Goal: Task Accomplishment & Management: Manage account settings

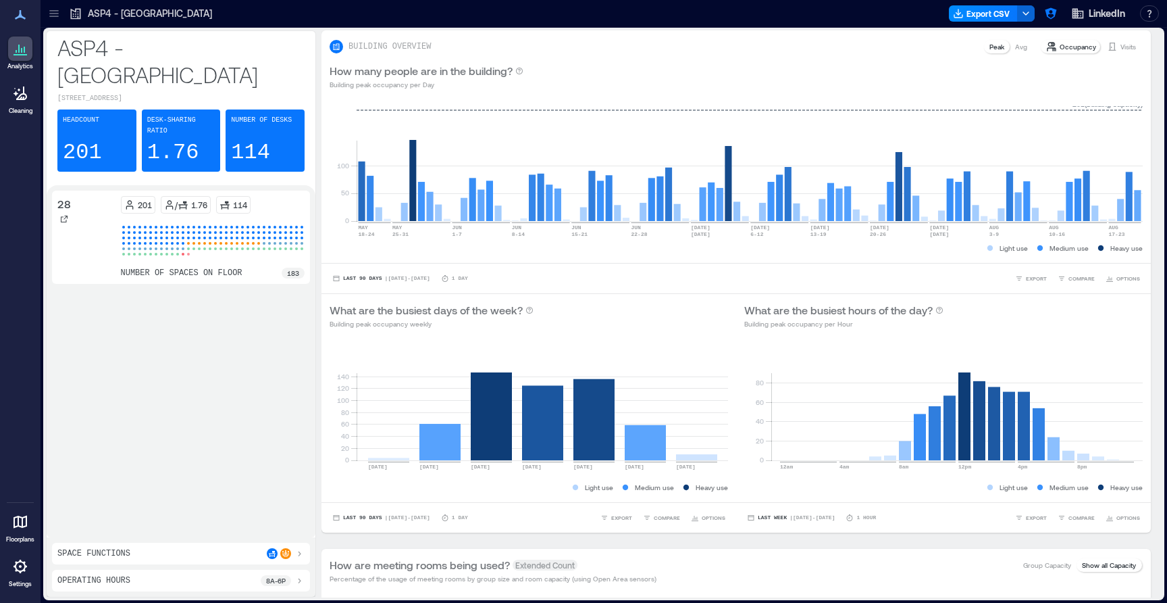
click at [24, 575] on div at bounding box center [20, 566] width 24 height 24
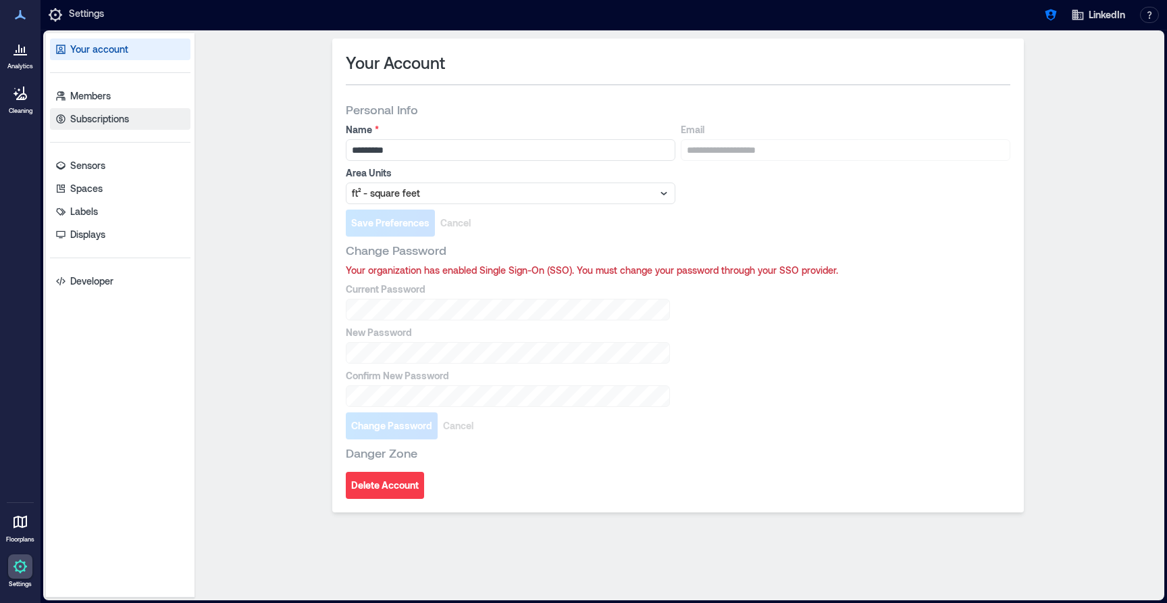
click at [143, 126] on link "Subscriptions" at bounding box center [120, 119] width 141 height 22
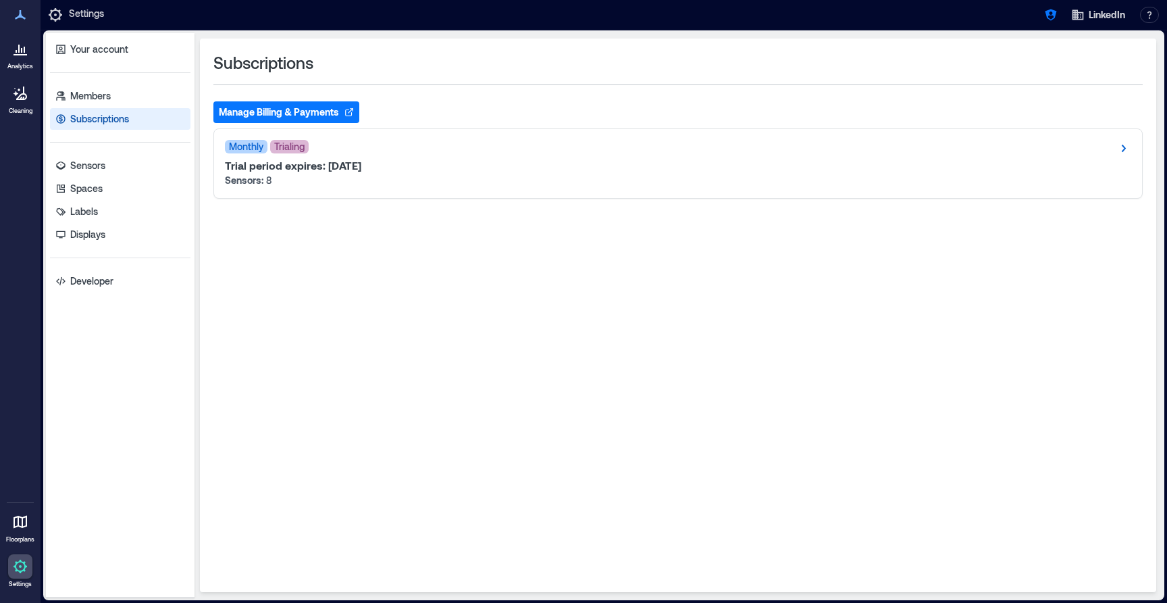
click at [465, 59] on div "Subscriptions" at bounding box center [678, 63] width 930 height 22
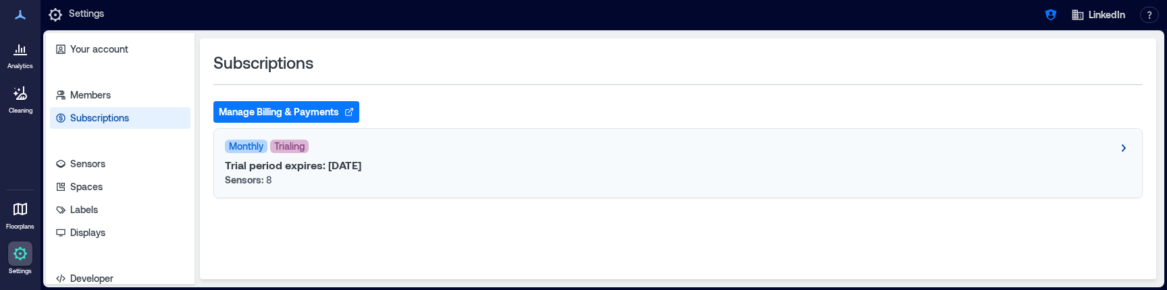
click at [1123, 148] on icon at bounding box center [1123, 148] width 16 height 16
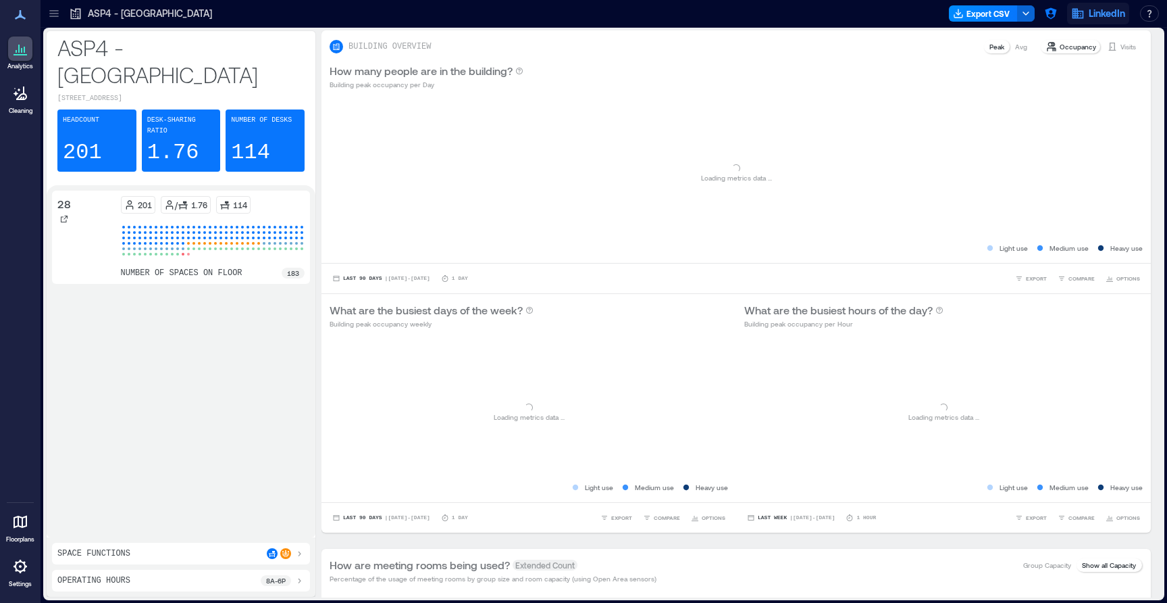
click at [1123, 20] on span "LinkedIn" at bounding box center [1107, 14] width 36 height 14
click at [805, 24] on div "ASP4 - Singapore Export CSV LinkedIn Logged in as Nada Feki owner Your account …" at bounding box center [604, 14] width 1127 height 28
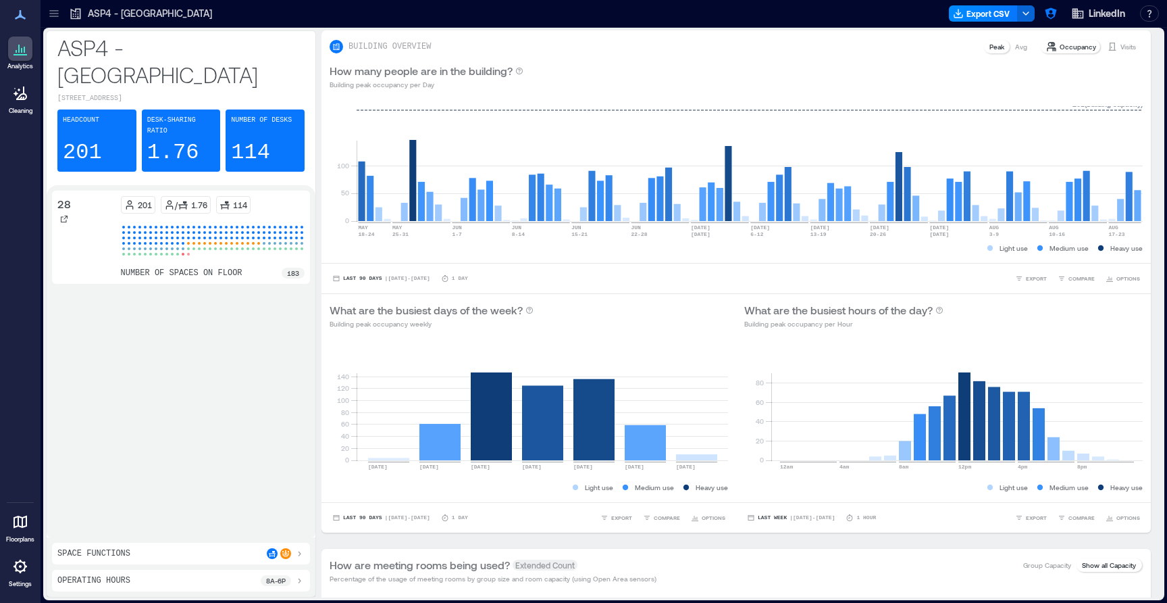
click at [17, 571] on icon at bounding box center [20, 566] width 16 height 16
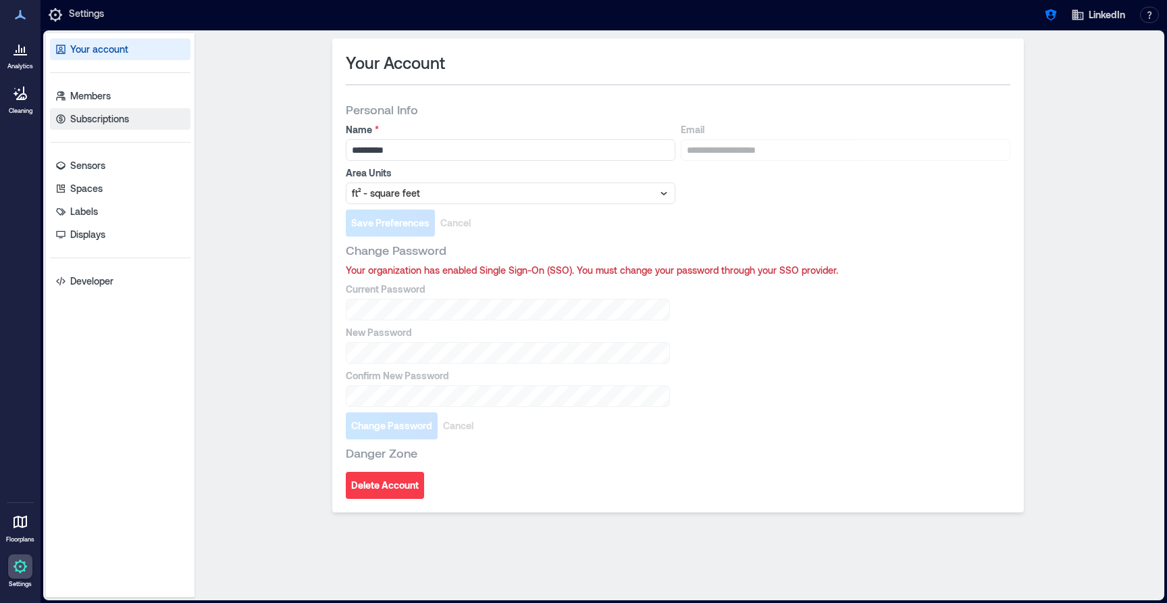
click at [101, 118] on p "Subscriptions" at bounding box center [99, 119] width 59 height 14
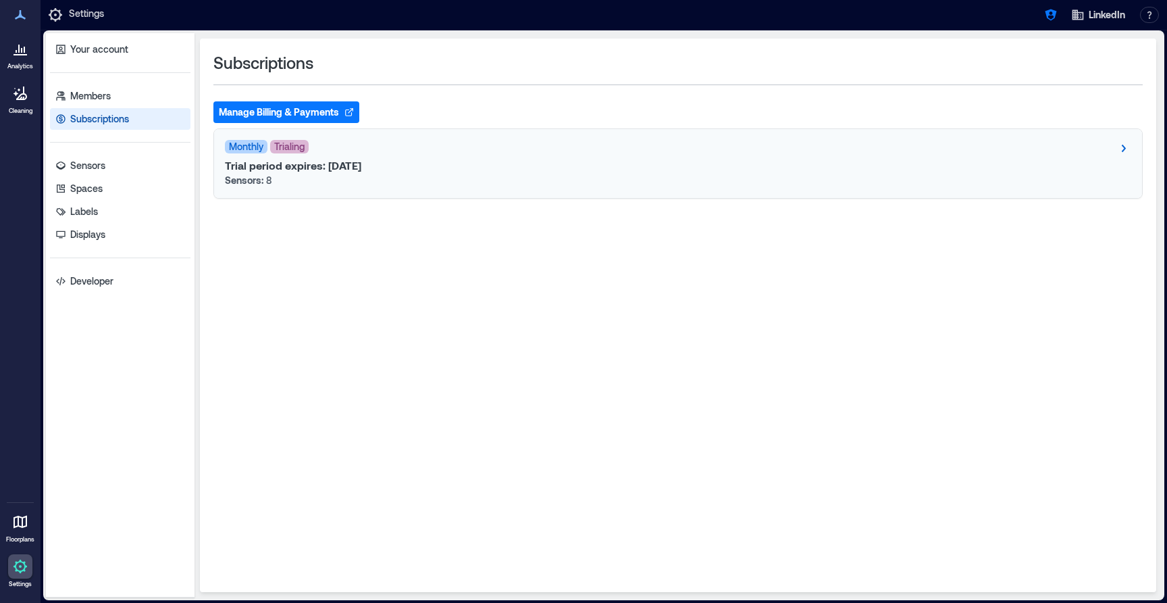
click at [494, 154] on div "Monthly Trialing" at bounding box center [678, 148] width 907 height 16
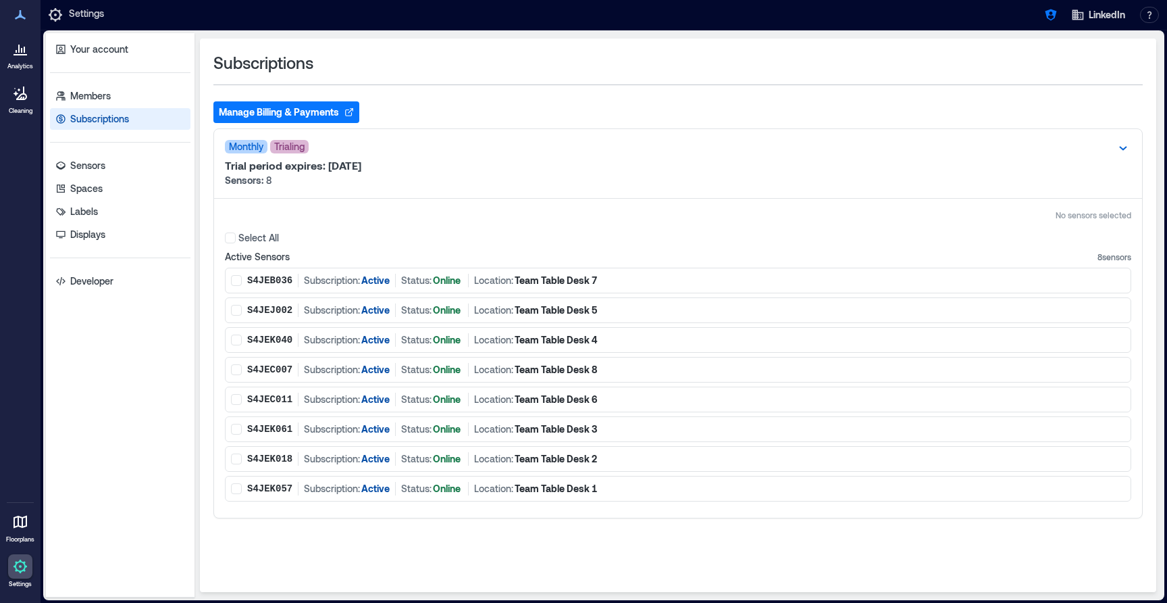
click at [511, 70] on div "Subscriptions" at bounding box center [678, 63] width 930 height 22
click at [300, 114] on button "Manage Billing & Payments" at bounding box center [286, 112] width 146 height 22
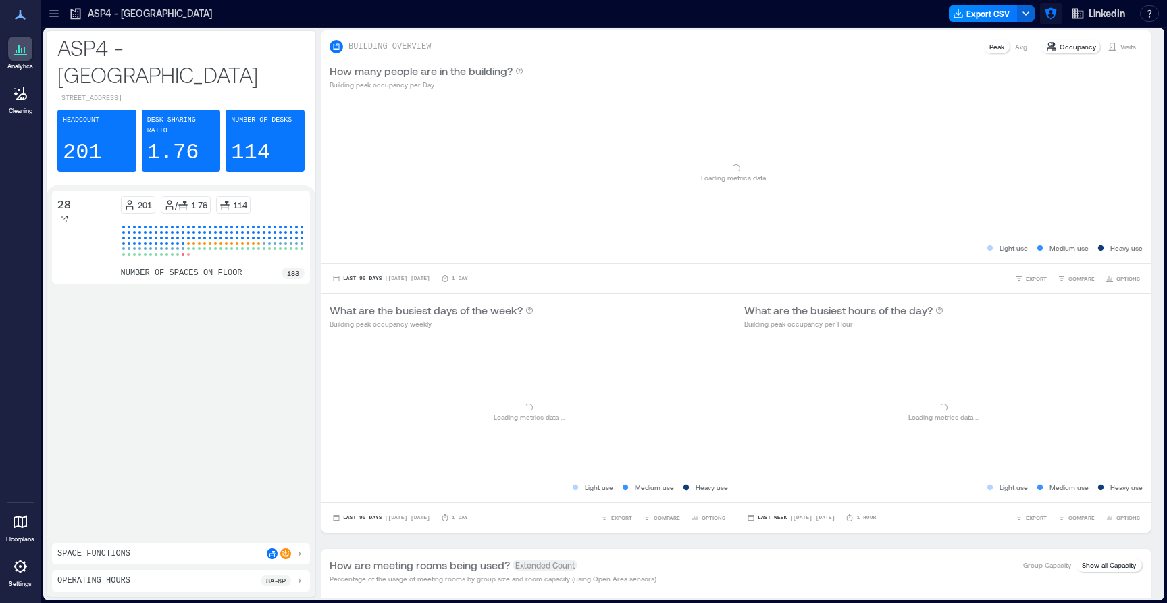
click at [1059, 11] on button "button" at bounding box center [1051, 14] width 22 height 22
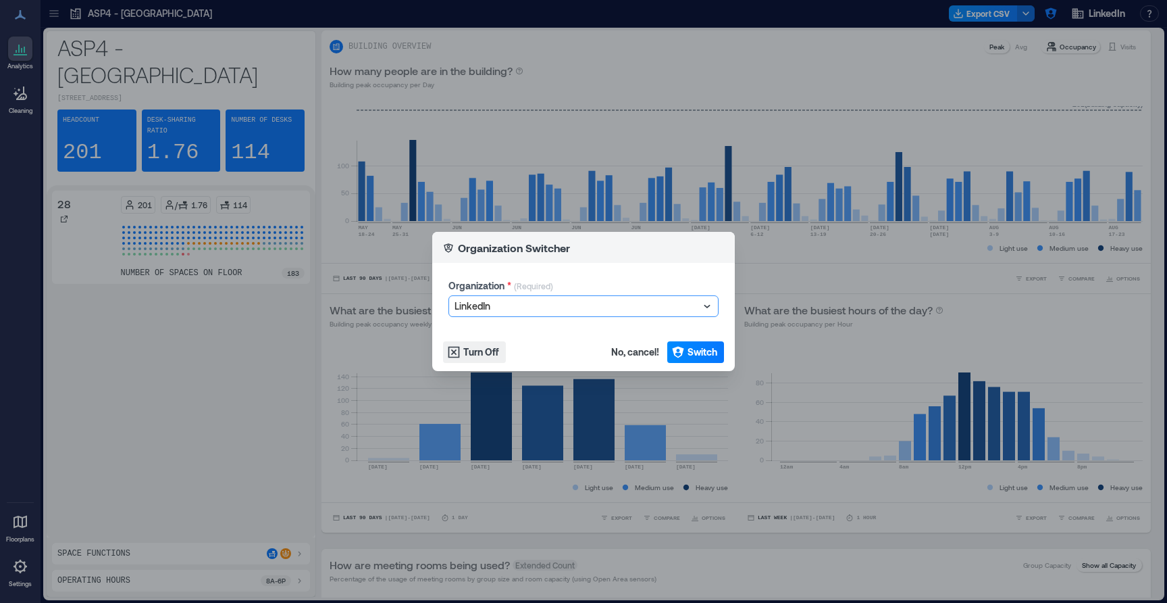
click at [1109, 2] on div "Organization Switcher Organization * (Required) option LinkedIn, selected. Sele…" at bounding box center [583, 301] width 1167 height 603
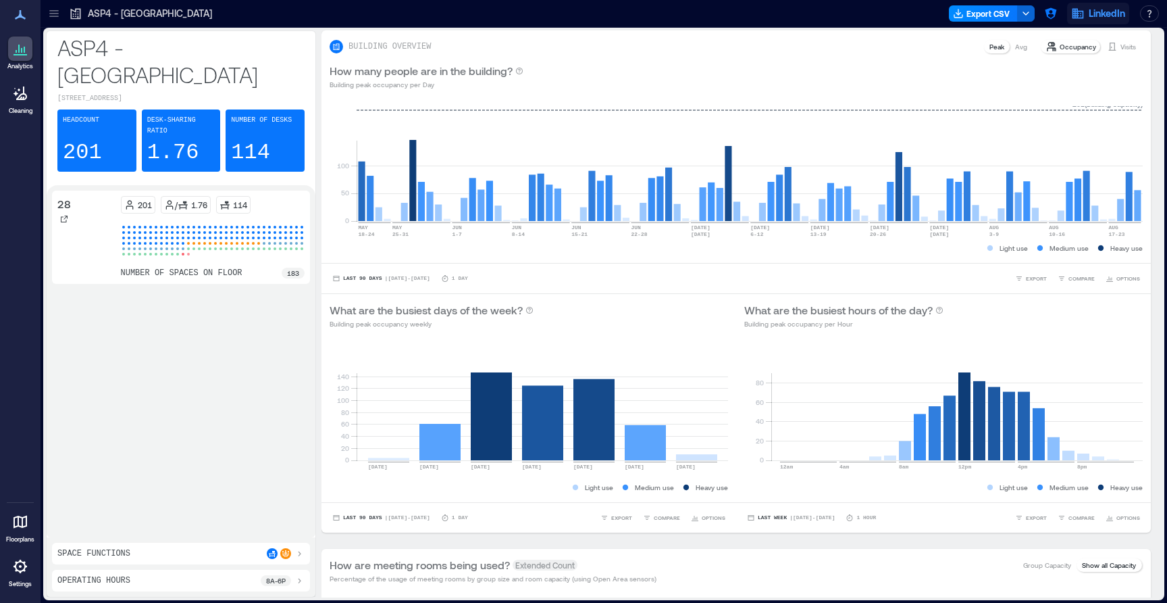
click at [1089, 16] on span "LinkedIn" at bounding box center [1107, 14] width 36 height 14
click at [1069, 95] on button "Logout" at bounding box center [1064, 93] width 124 height 22
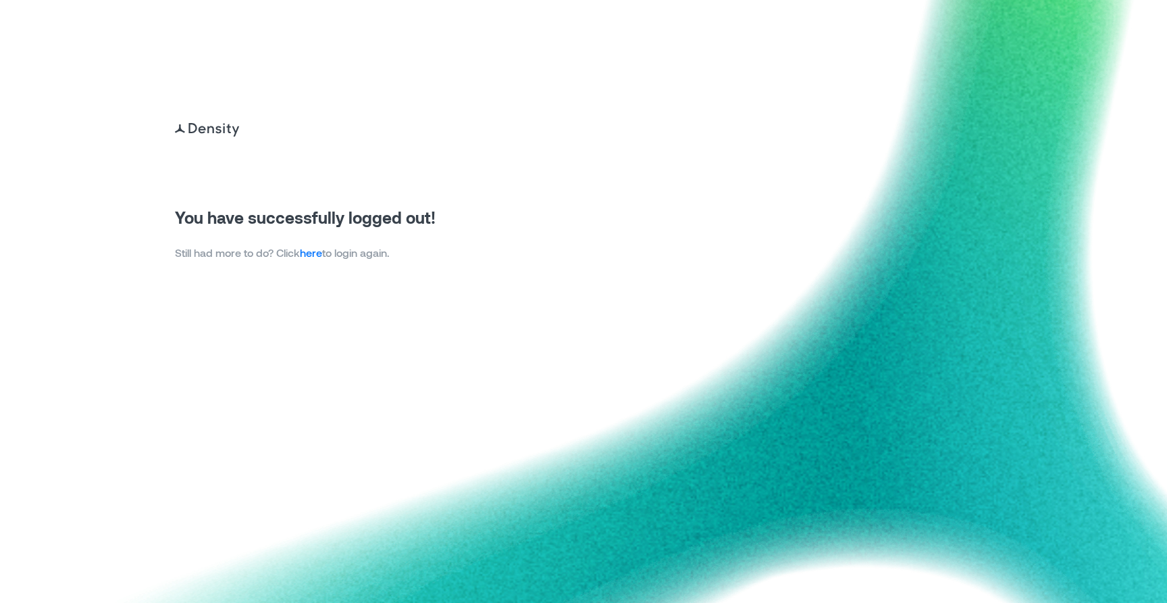
click at [320, 255] on link "here" at bounding box center [311, 252] width 22 height 13
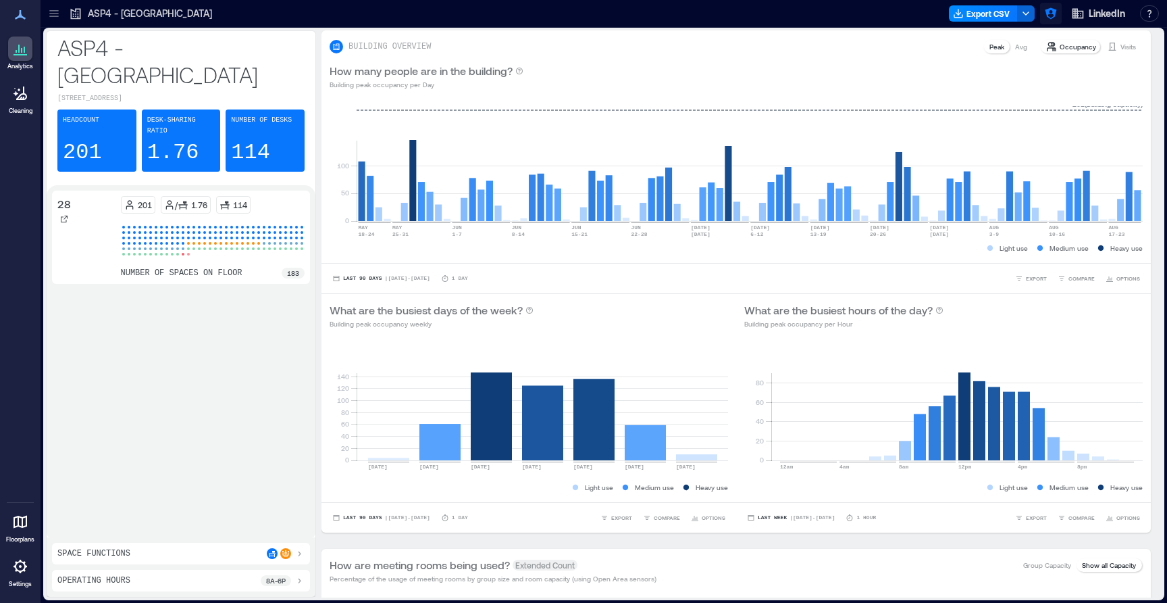
click at [1044, 14] on icon "button" at bounding box center [1051, 14] width 14 height 14
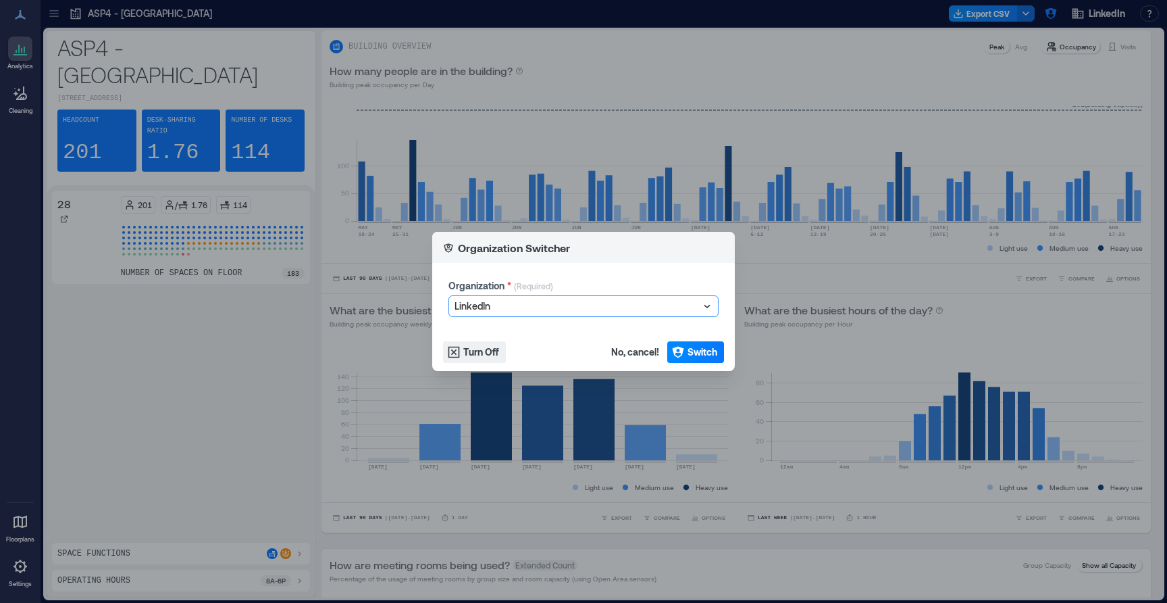
click at [1109, 16] on div "Organization Switcher Organization * (Required) option LinkedIn, selected. Sele…" at bounding box center [583, 301] width 1167 height 603
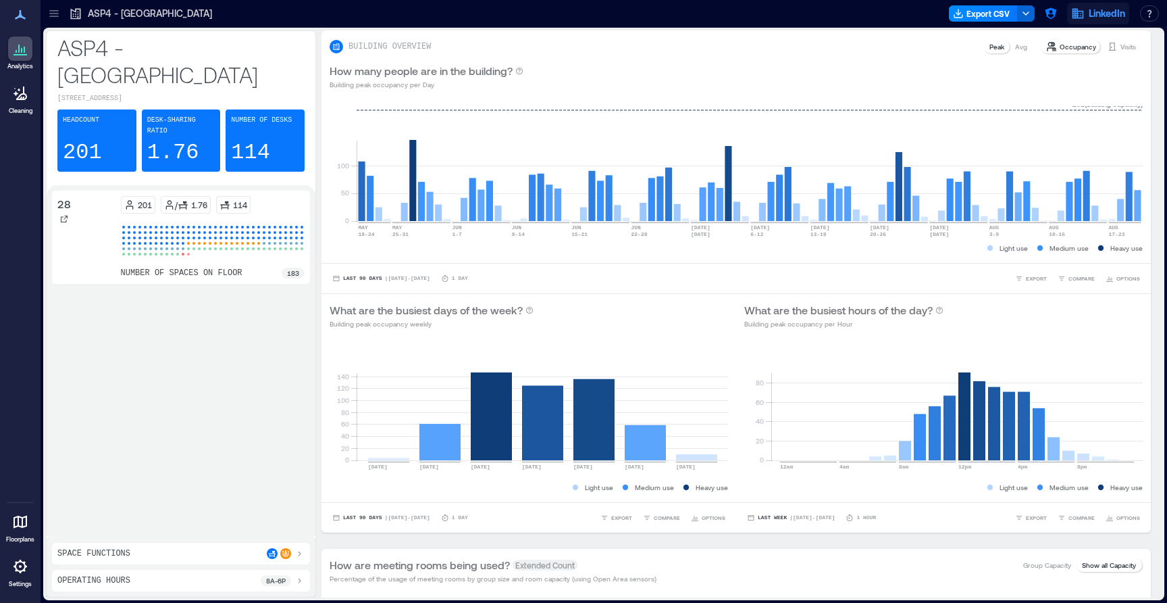
click at [1100, 17] on span "LinkedIn" at bounding box center [1107, 14] width 36 height 14
click at [1068, 88] on button "Logout" at bounding box center [1064, 93] width 124 height 22
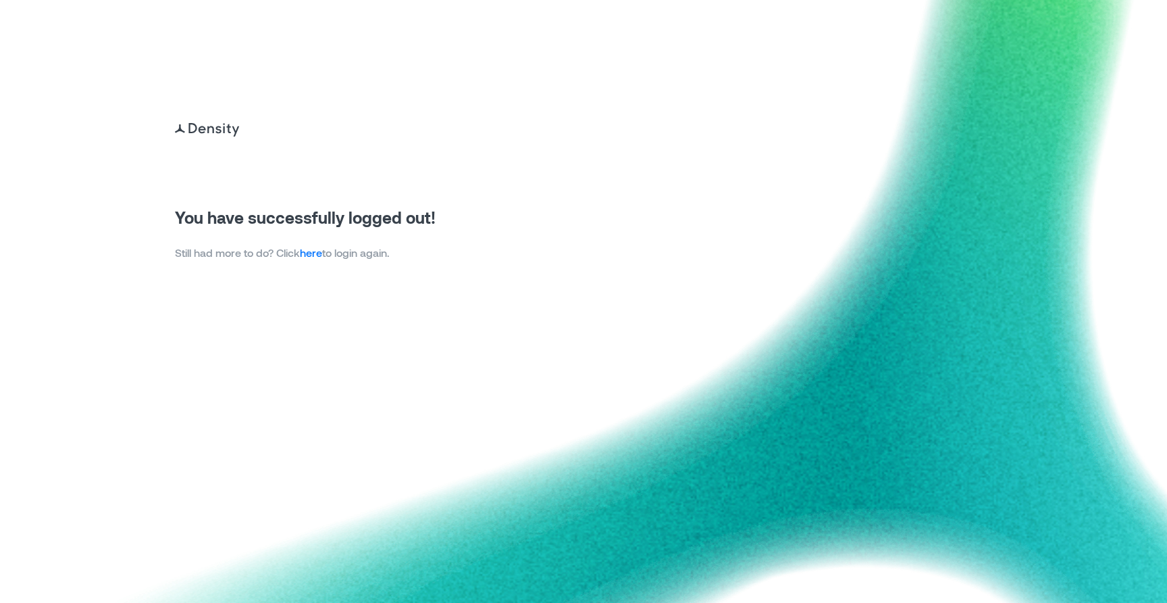
click at [322, 259] on p "Still had more to do? Click here to login again." at bounding box center [305, 253] width 261 height 16
click at [318, 254] on link "here" at bounding box center [311, 252] width 22 height 13
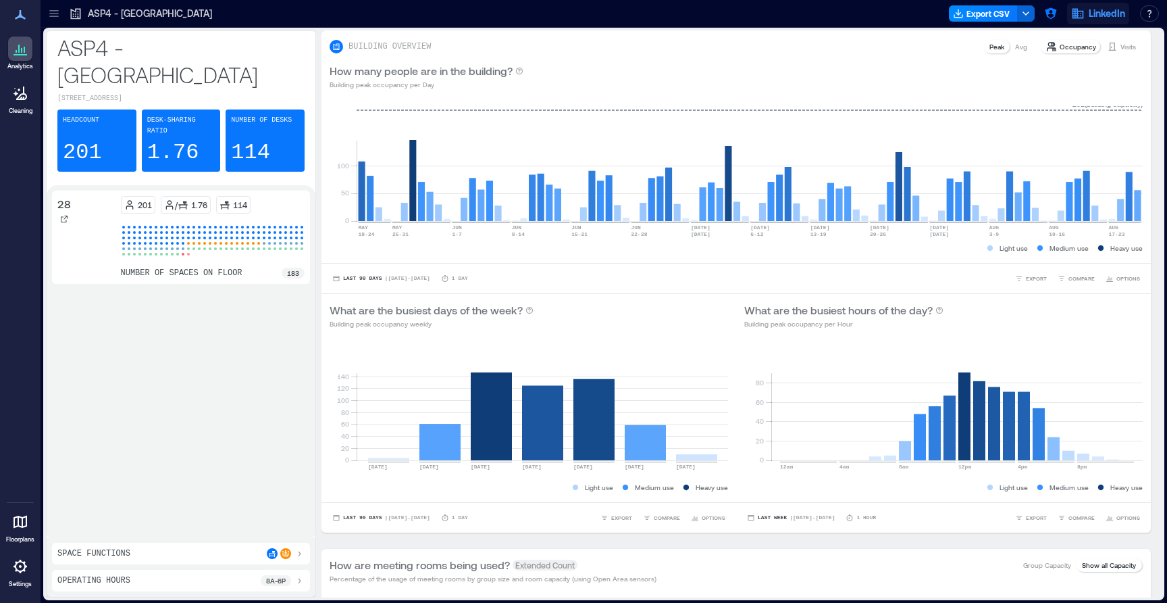
click at [1070, 16] on button "LinkedIn" at bounding box center [1098, 14] width 62 height 22
click at [1080, 95] on button "Logout" at bounding box center [1064, 93] width 124 height 22
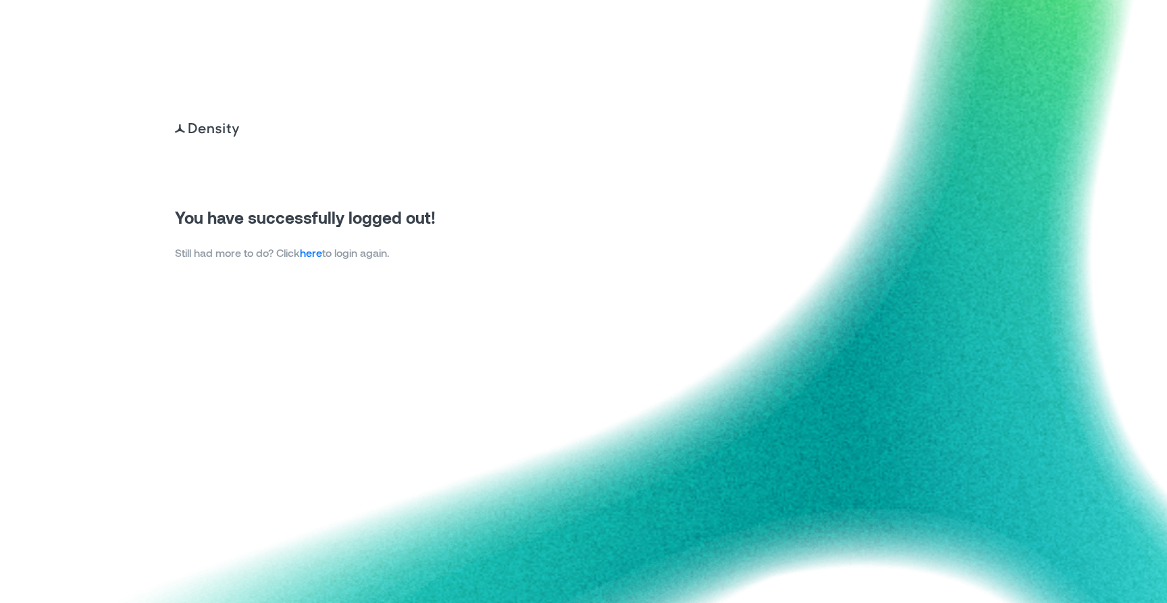
click at [322, 255] on link "here" at bounding box center [311, 252] width 22 height 13
click at [321, 255] on link "here" at bounding box center [311, 252] width 22 height 13
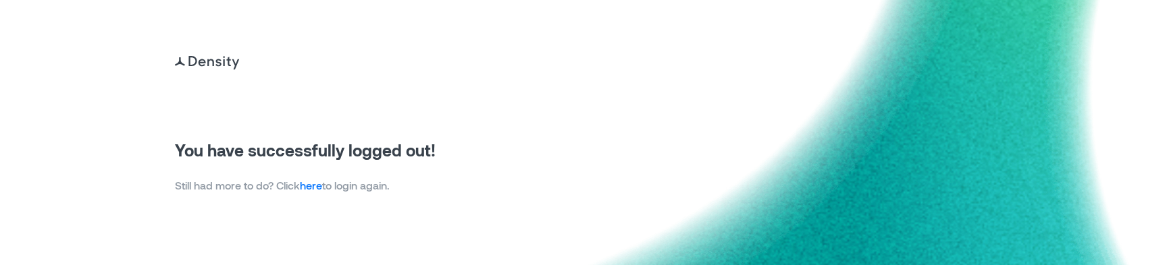
click at [314, 185] on link "here" at bounding box center [311, 185] width 22 height 13
